Goal: Task Accomplishment & Management: Use online tool/utility

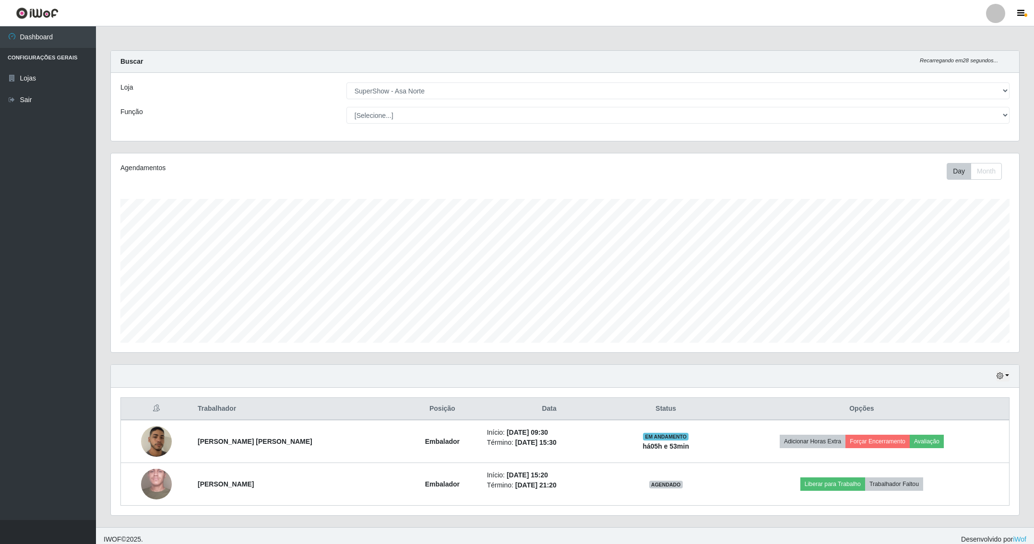
select select "71"
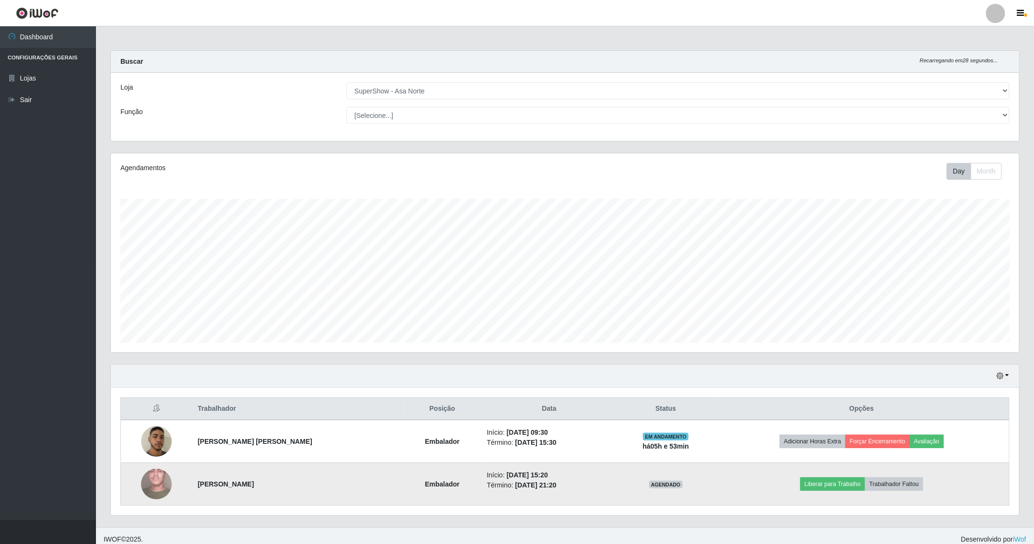
scroll to position [200, 907]
click at [834, 486] on button "Liberar para Trabalho" at bounding box center [832, 484] width 65 height 13
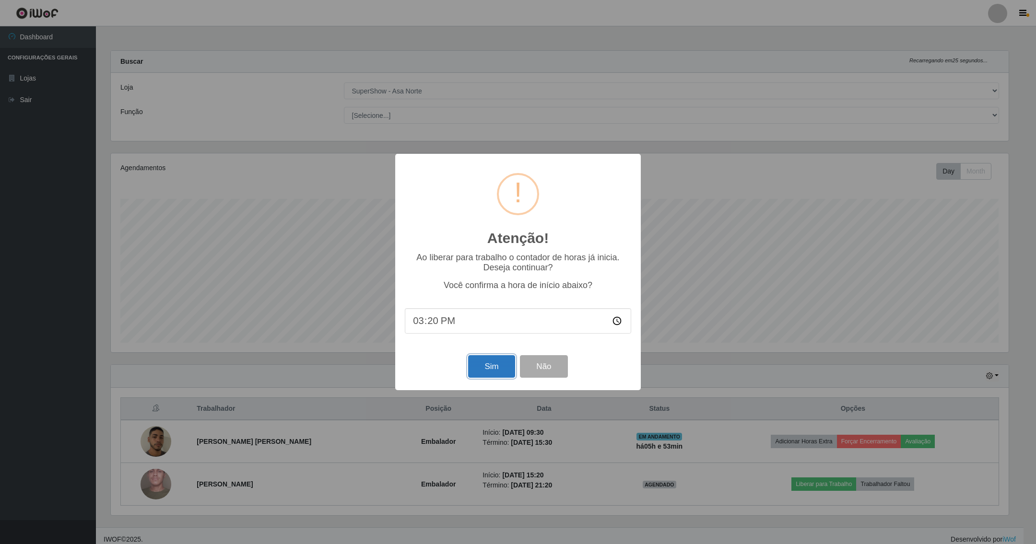
click at [485, 372] on button "Sim" at bounding box center [491, 366] width 47 height 23
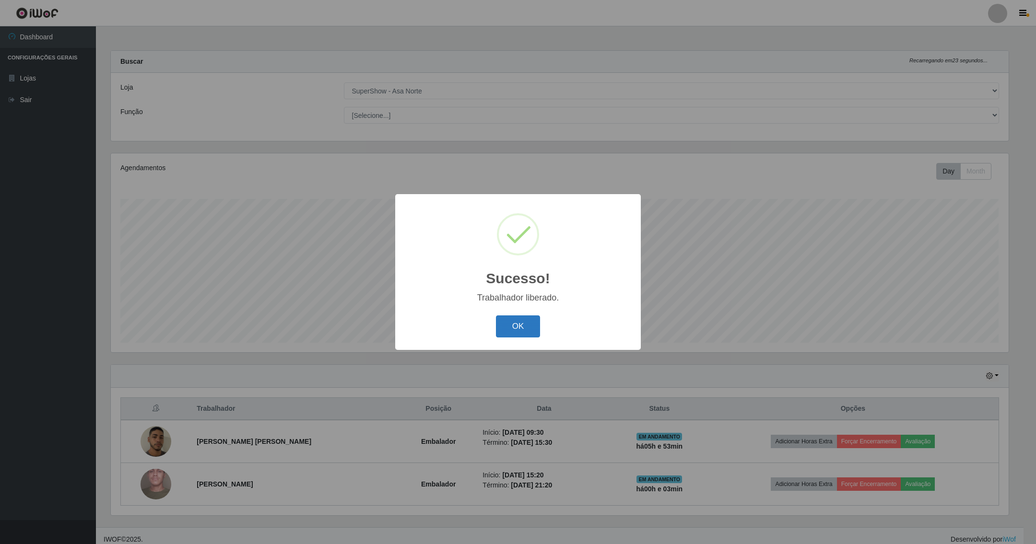
click at [518, 319] on button "OK" at bounding box center [518, 327] width 45 height 23
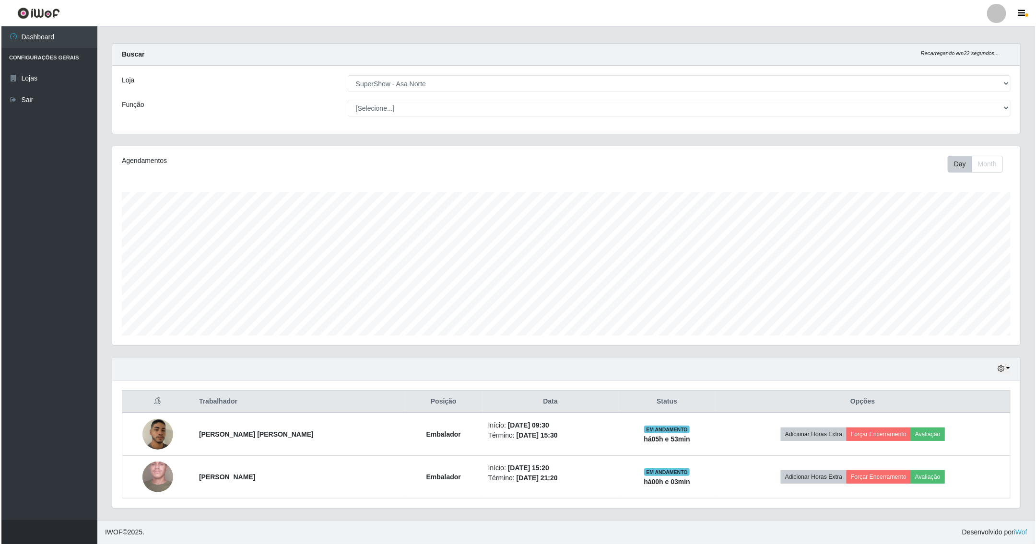
scroll to position [10, 0]
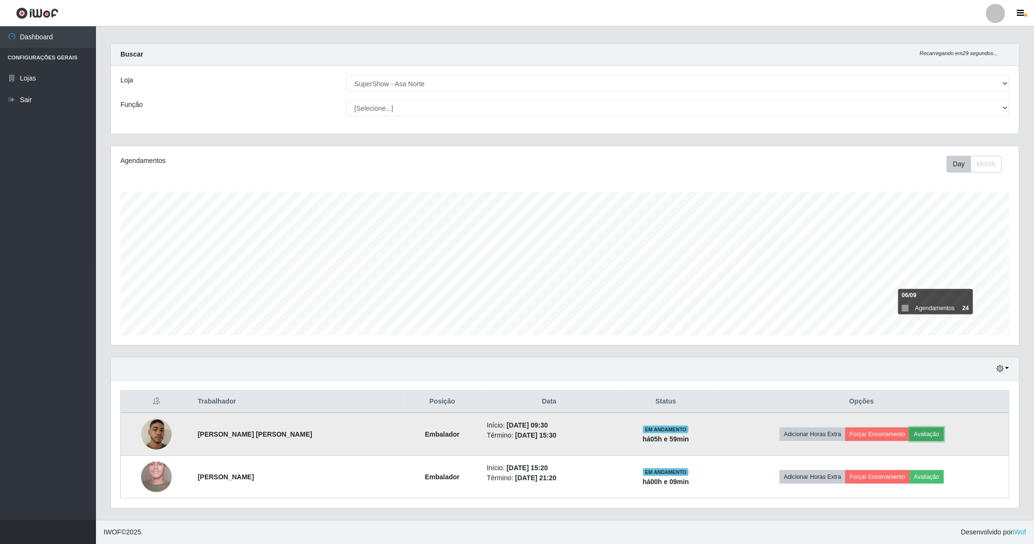
click at [926, 428] on button "Avaliação" at bounding box center [927, 434] width 34 height 13
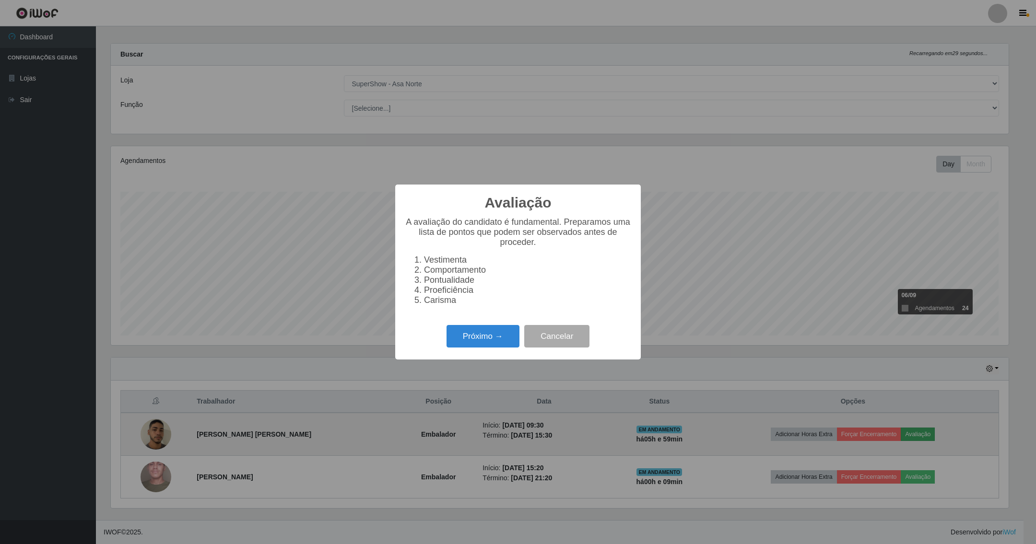
scroll to position [200, 898]
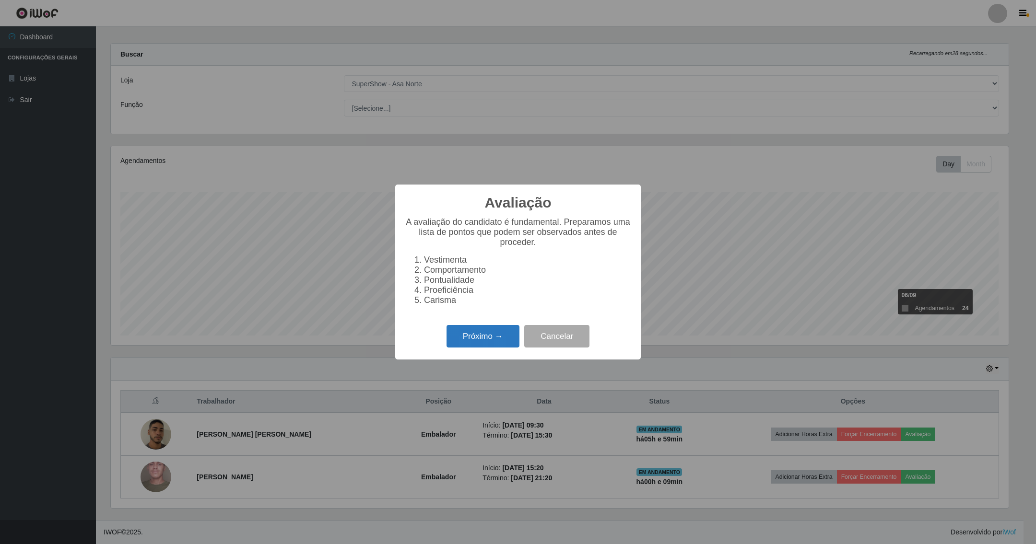
click at [482, 347] on button "Próximo →" at bounding box center [483, 336] width 73 height 23
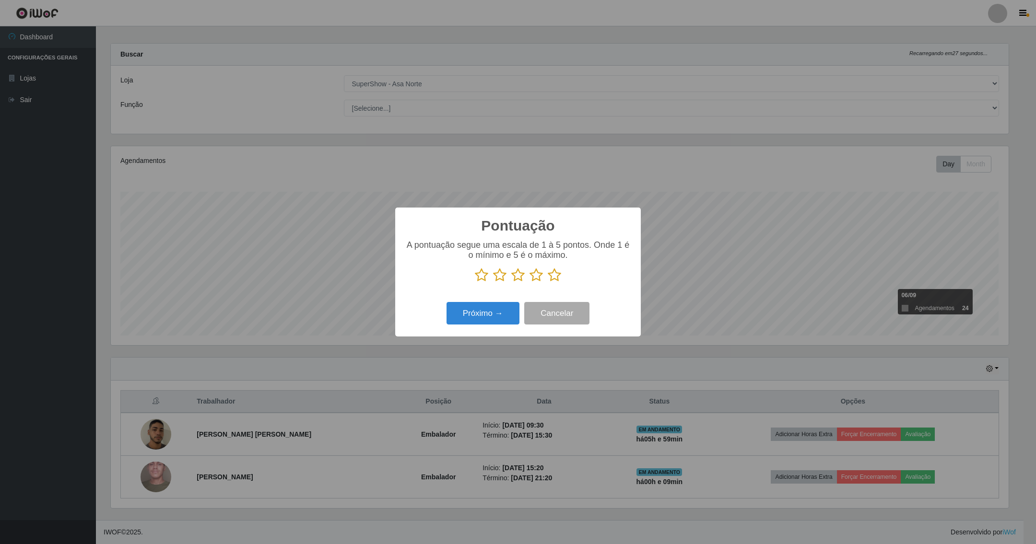
click at [559, 274] on icon at bounding box center [554, 275] width 13 height 14
click at [548, 283] on input "radio" at bounding box center [548, 283] width 0 height 0
click at [503, 315] on button "Próximo →" at bounding box center [483, 313] width 73 height 23
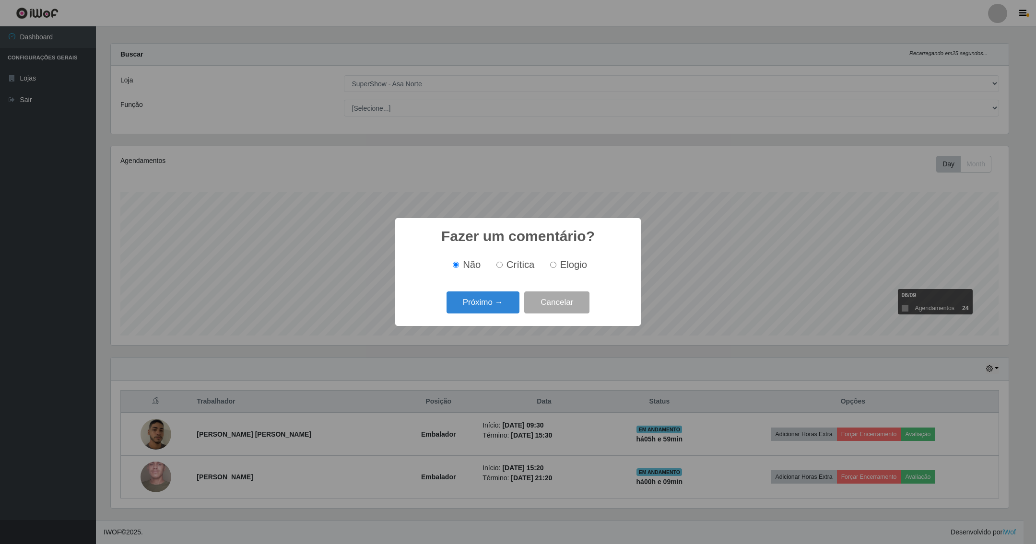
drag, startPoint x: 551, startPoint y: 261, endPoint x: 536, endPoint y: 295, distance: 37.8
click at [551, 262] on label "Elogio" at bounding box center [566, 265] width 41 height 11
click at [551, 262] on input "Elogio" at bounding box center [553, 265] width 6 height 6
radio input "true"
click at [498, 308] on button "Próximo →" at bounding box center [483, 303] width 73 height 23
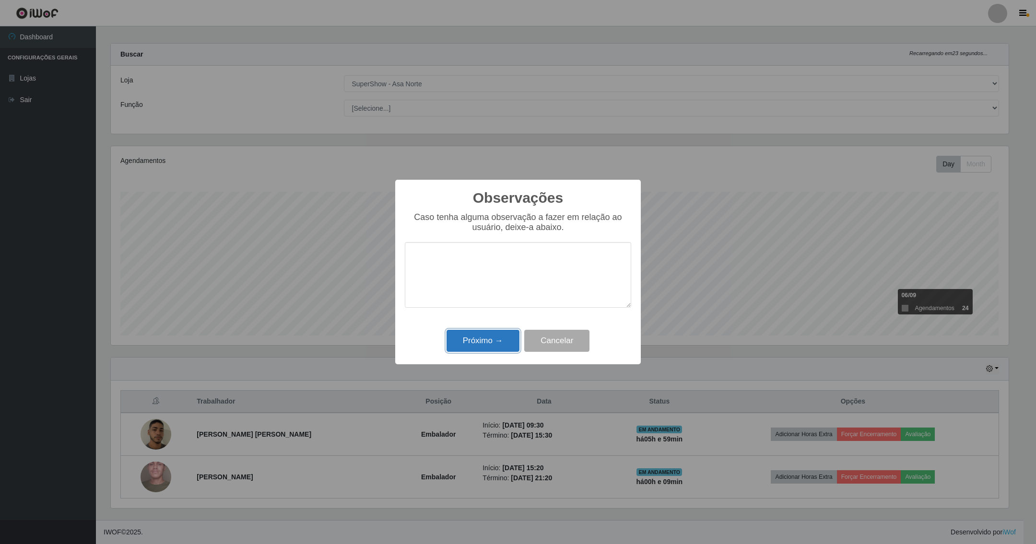
click at [499, 337] on button "Próximo →" at bounding box center [483, 341] width 73 height 23
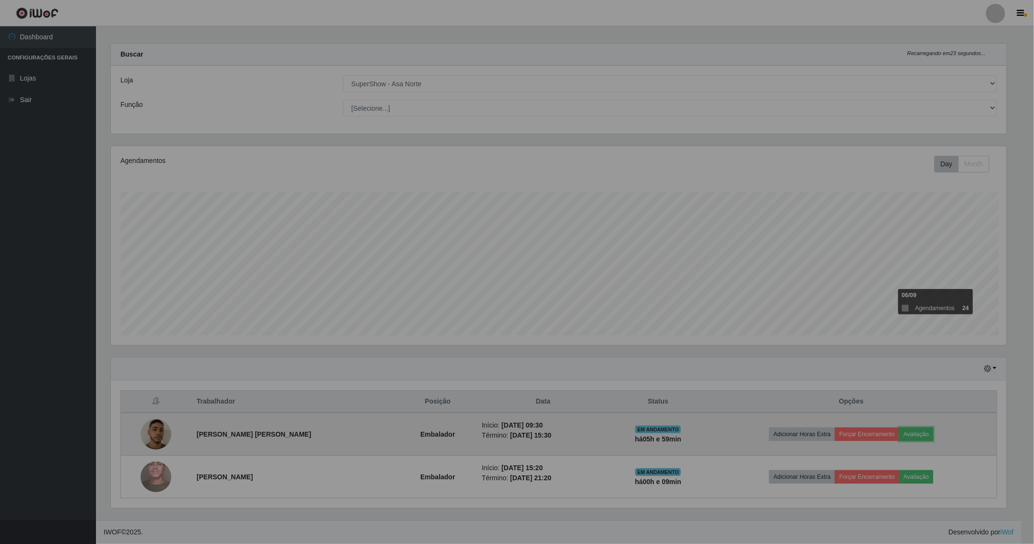
scroll to position [200, 907]
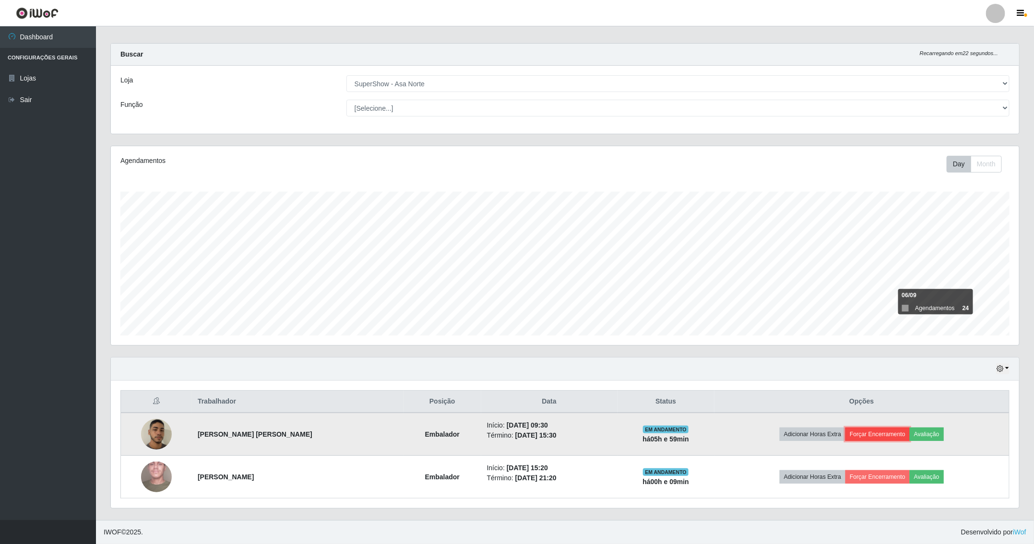
click at [880, 432] on button "Forçar Encerramento" at bounding box center [877, 434] width 64 height 13
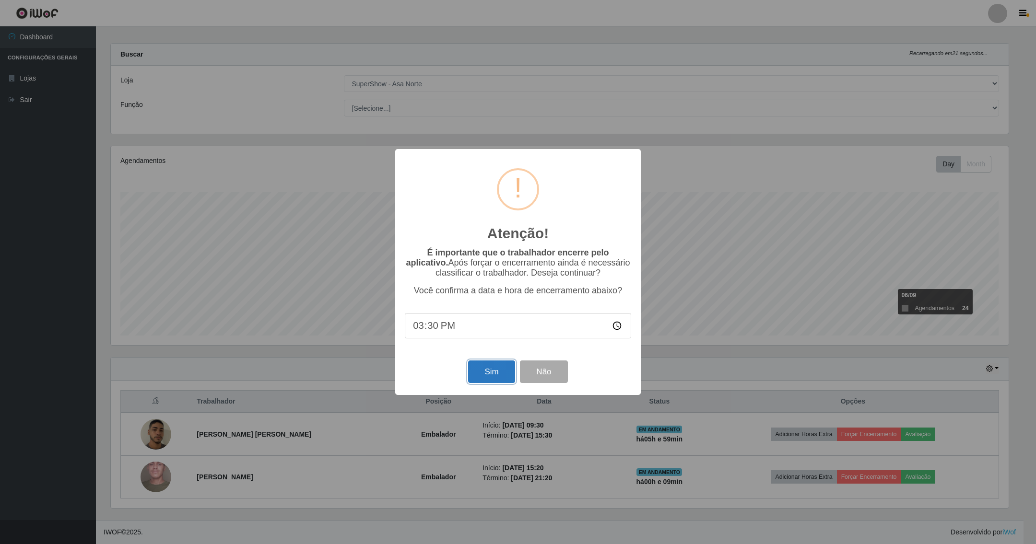
click at [501, 376] on button "Sim" at bounding box center [491, 372] width 47 height 23
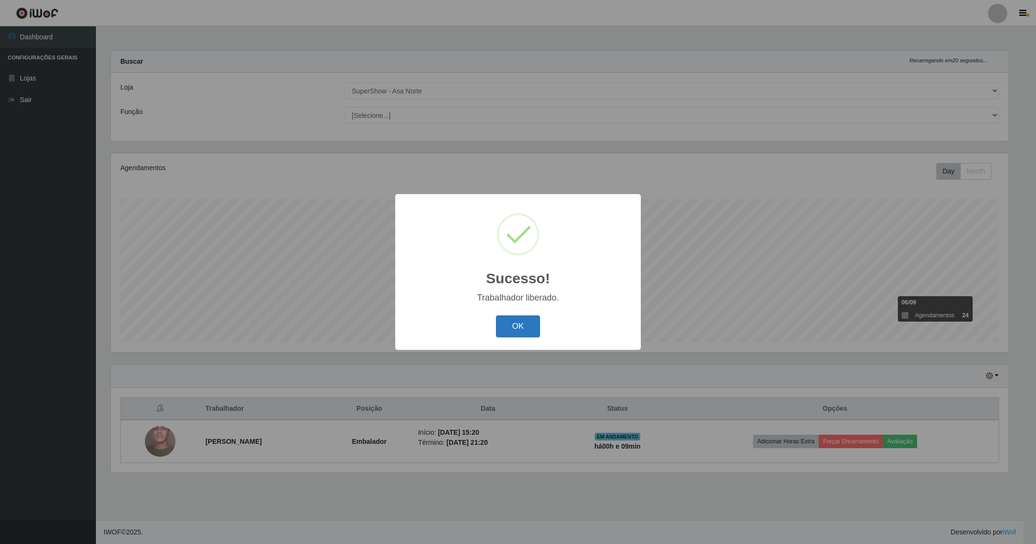
click at [519, 323] on button "OK" at bounding box center [518, 327] width 45 height 23
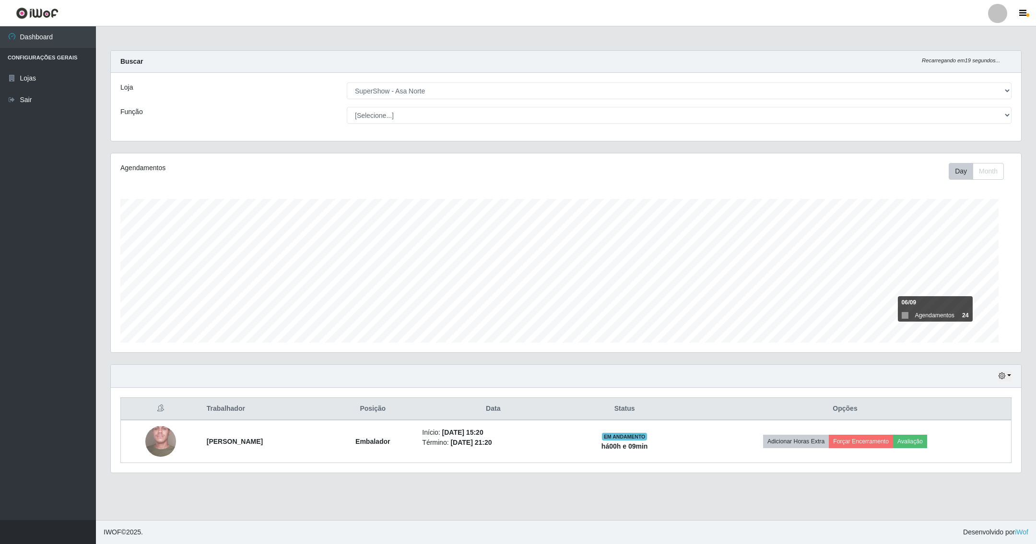
scroll to position [200, 910]
